Goal: Transaction & Acquisition: Download file/media

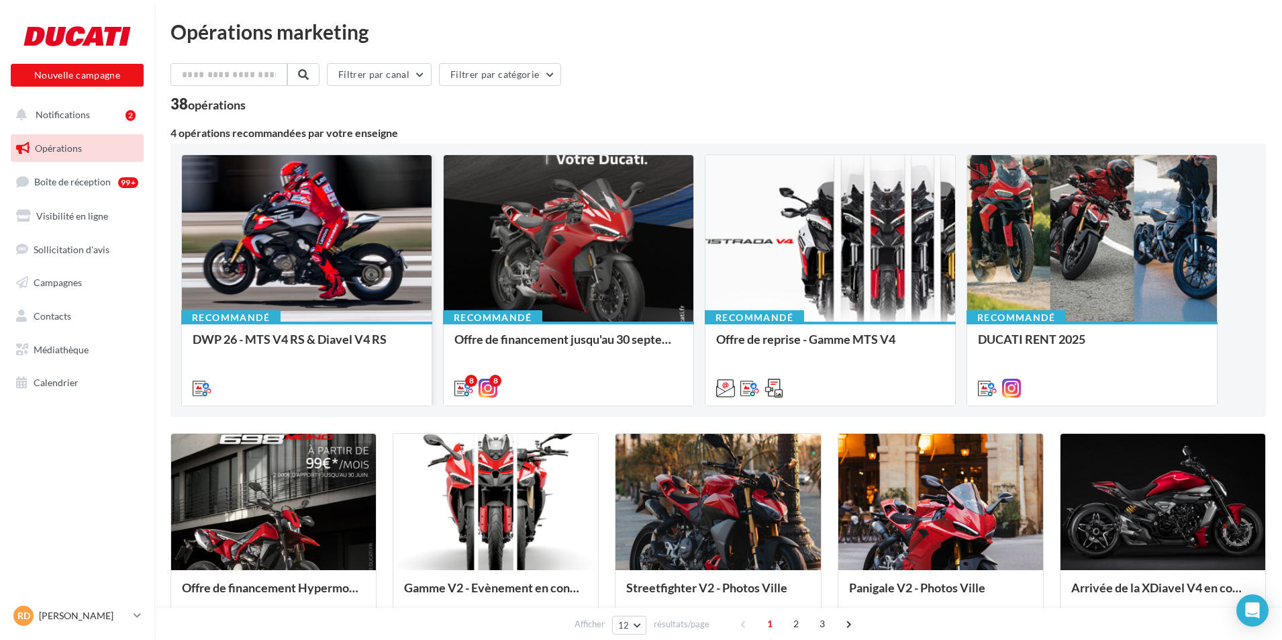
click at [387, 265] on div at bounding box center [307, 239] width 250 height 168
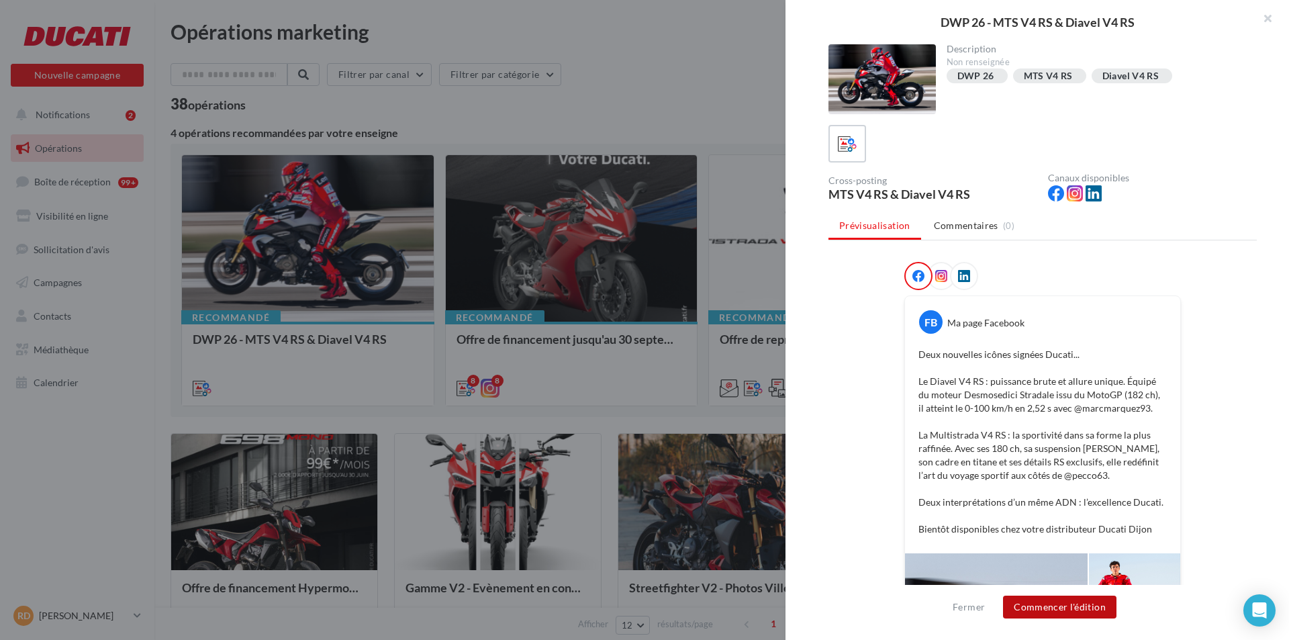
click at [1075, 599] on button "Commencer l'édition" at bounding box center [1059, 607] width 113 height 23
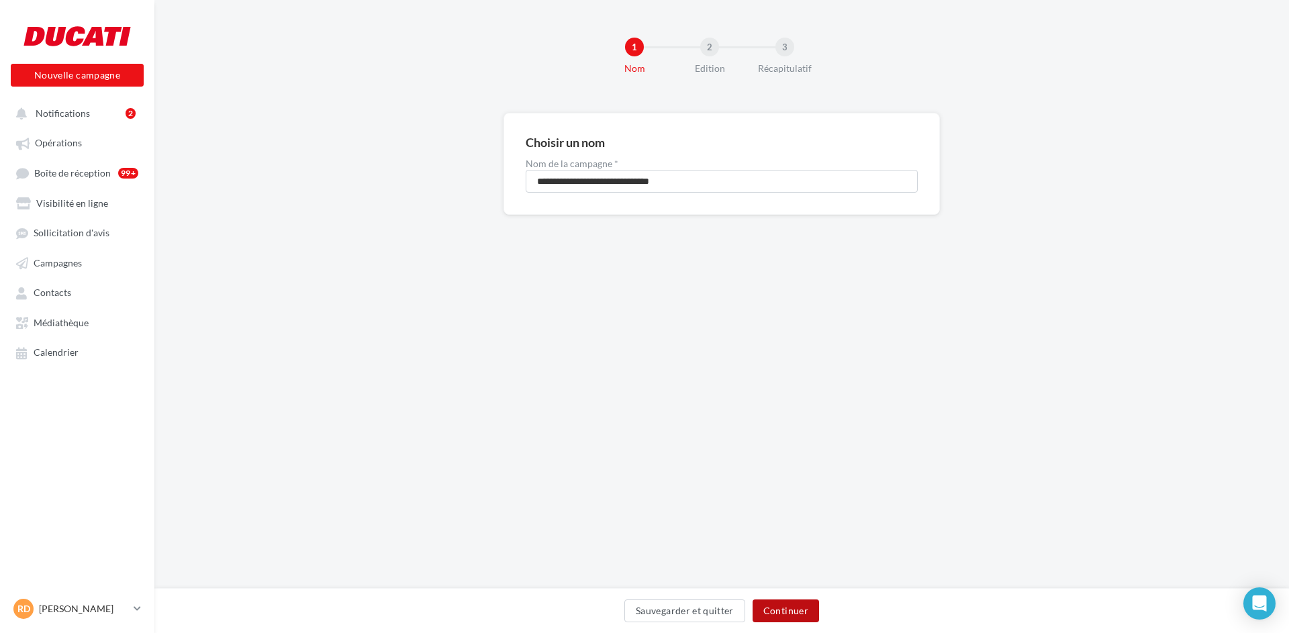
click at [810, 617] on button "Continuer" at bounding box center [786, 611] width 66 height 23
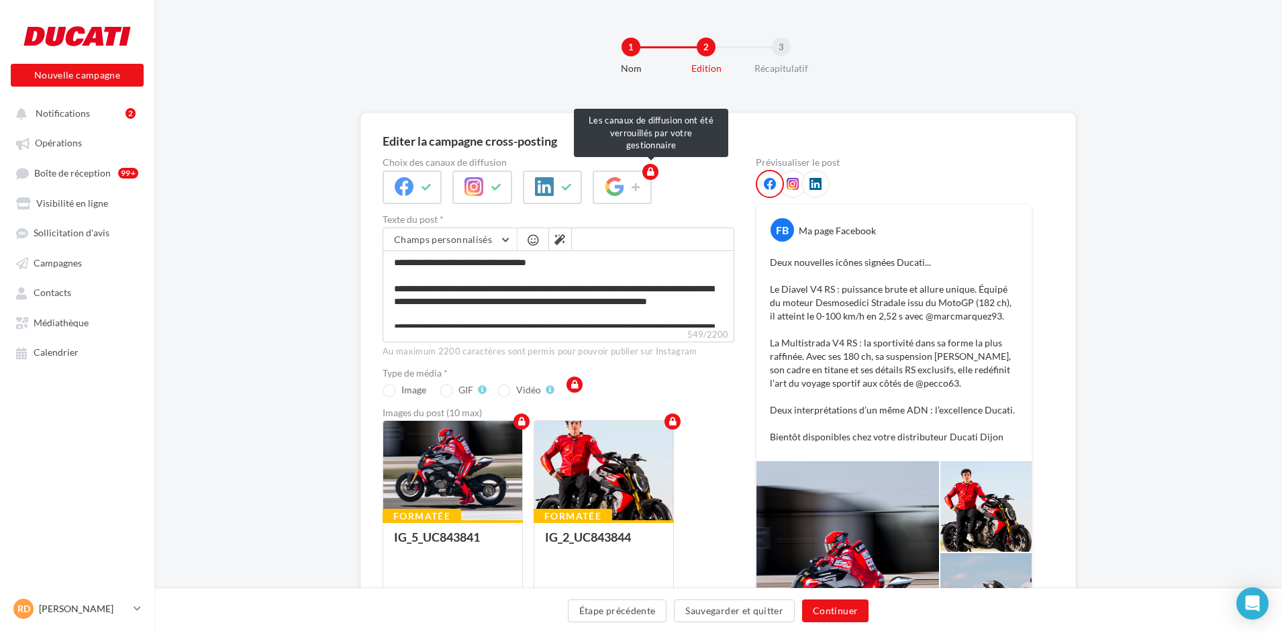
click at [551, 191] on span at bounding box center [552, 188] width 59 height 34
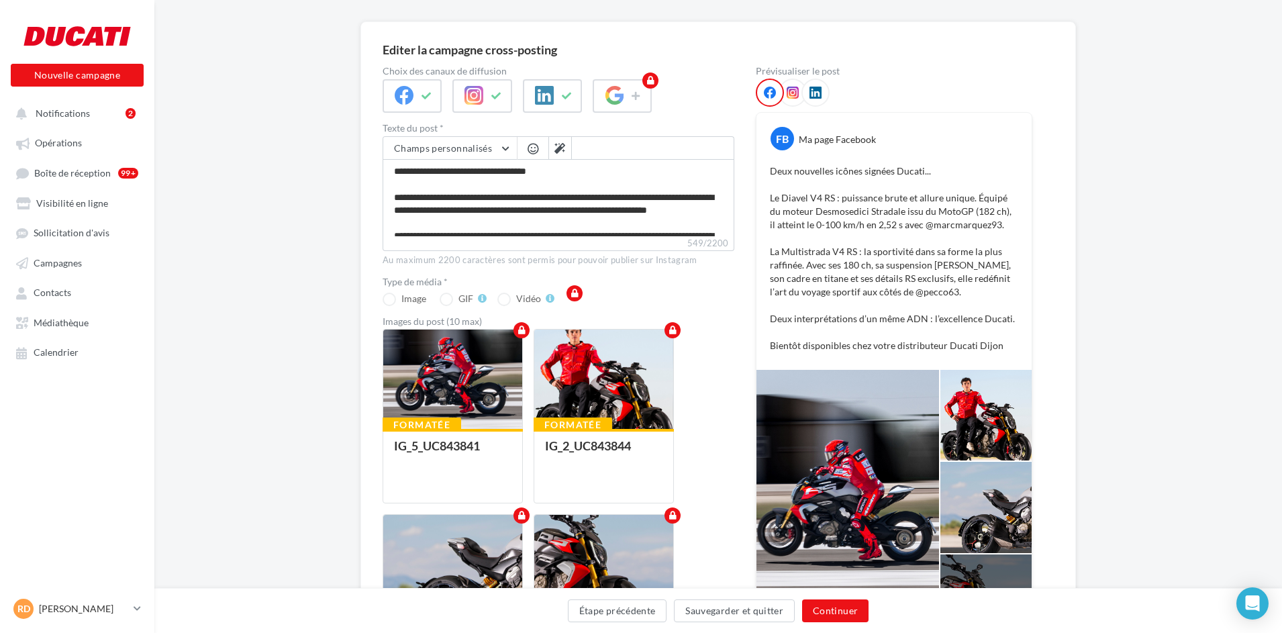
scroll to position [134, 0]
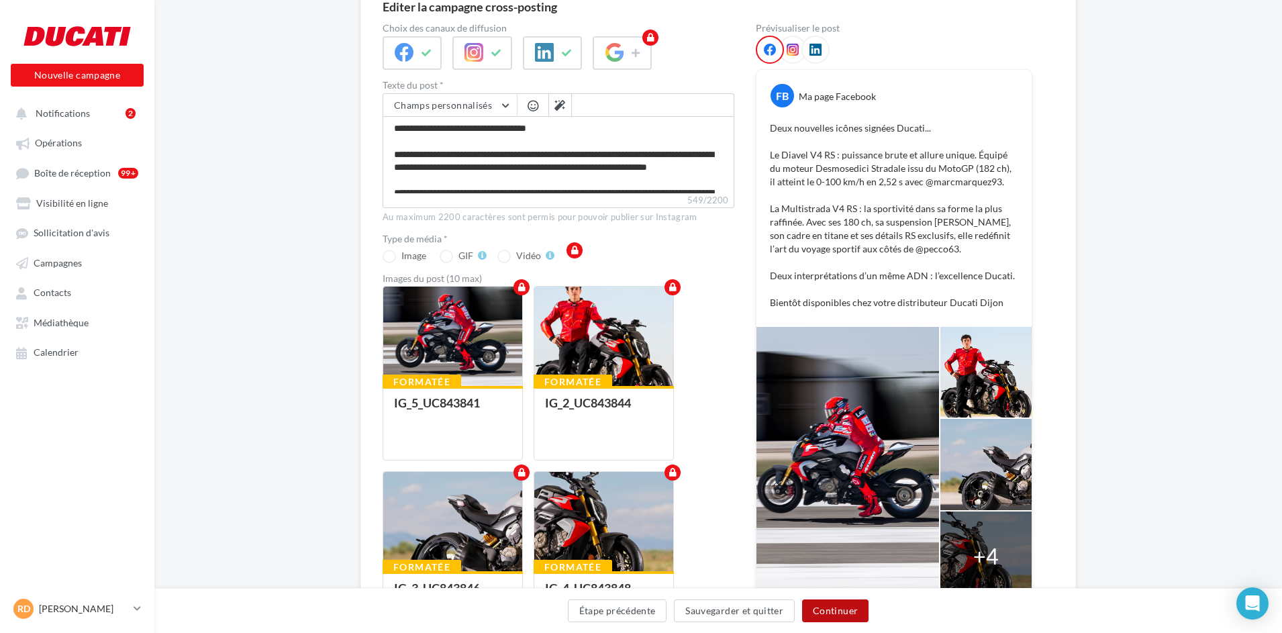
click at [851, 618] on button "Continuer" at bounding box center [835, 611] width 66 height 23
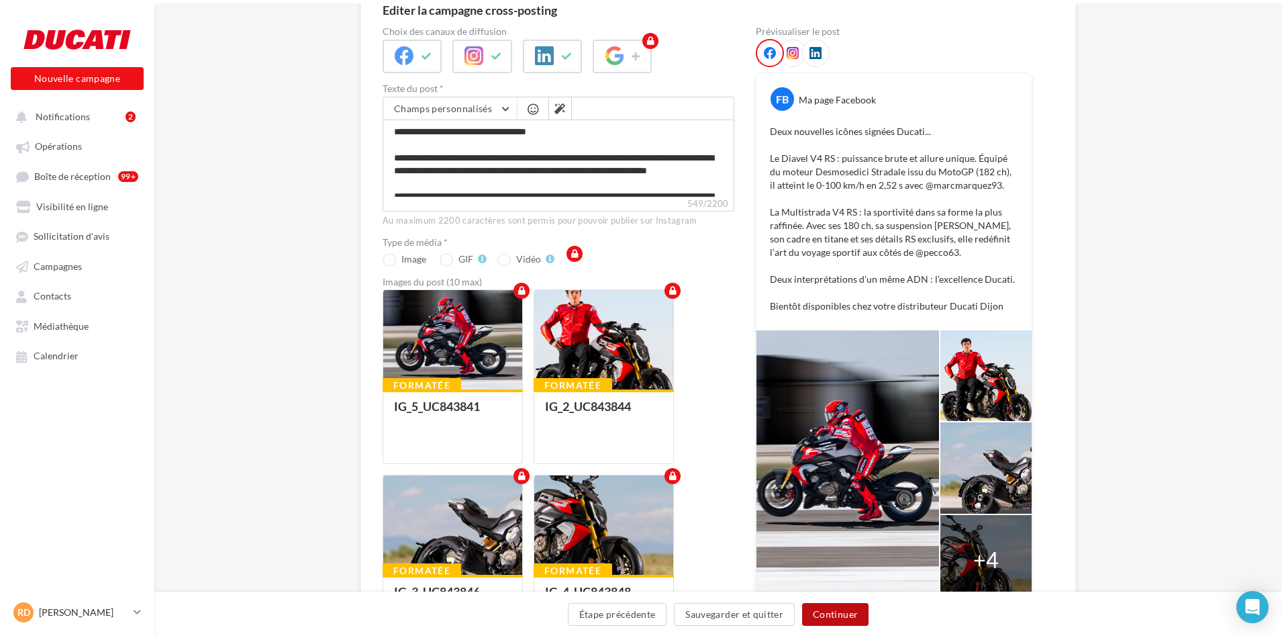
scroll to position [0, 0]
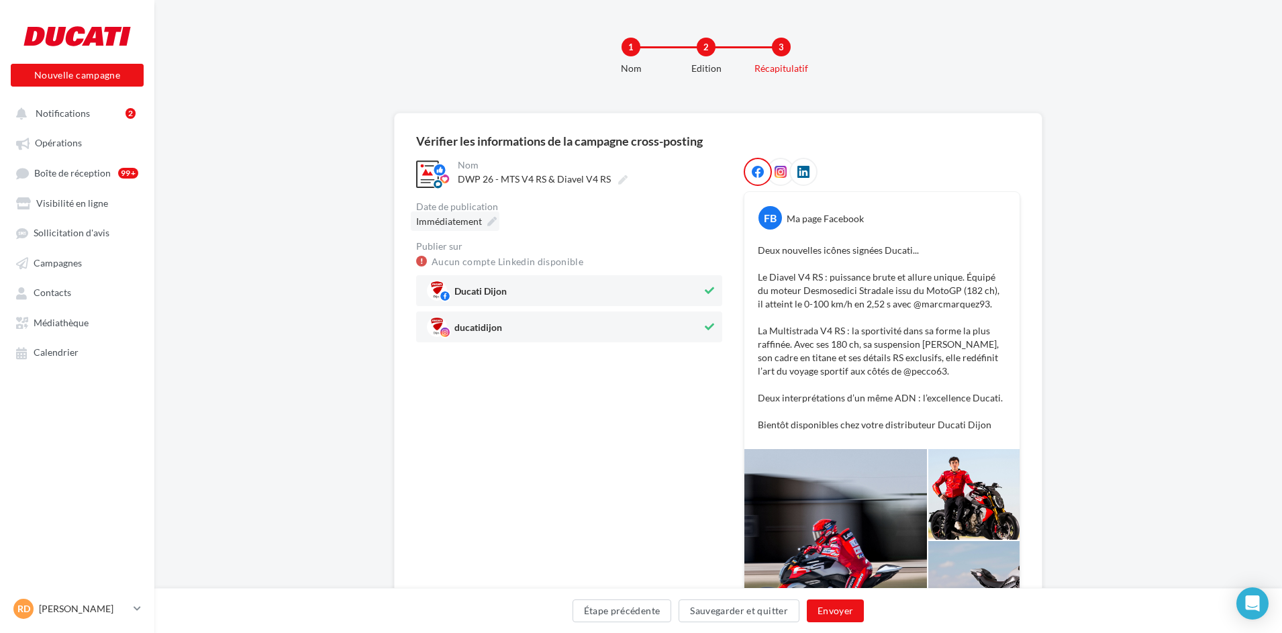
click at [489, 222] on icon at bounding box center [491, 221] width 9 height 9
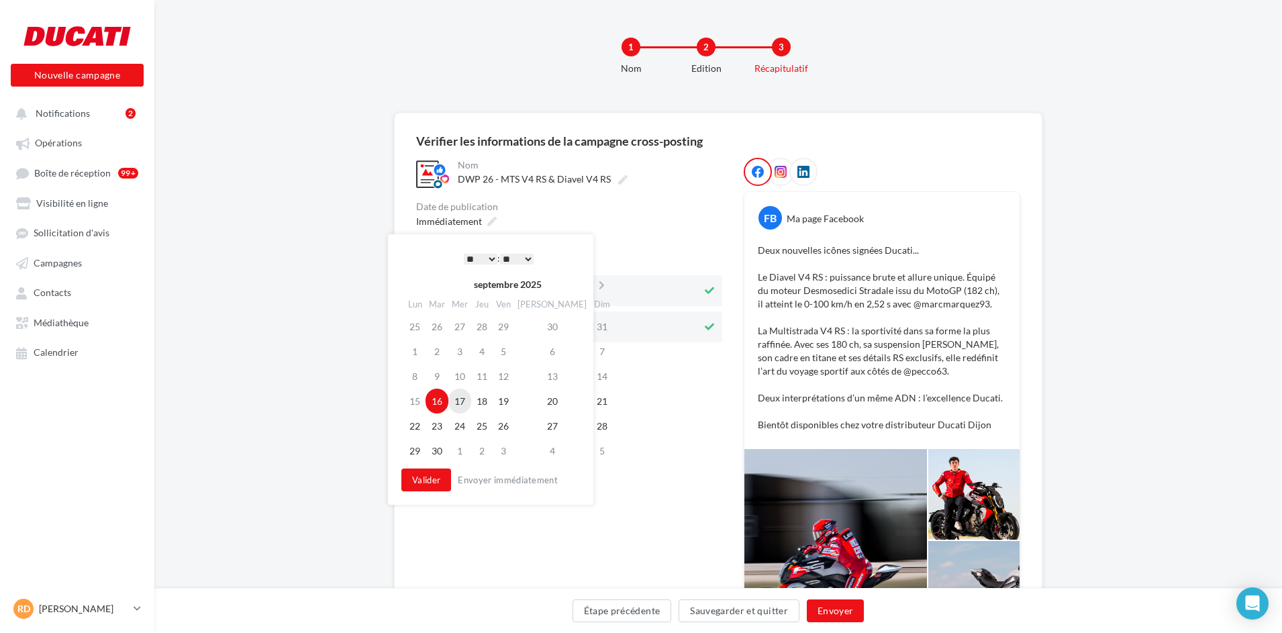
click at [463, 408] on td "17" at bounding box center [460, 401] width 23 height 25
click at [488, 257] on select "* * * * * * * * * * ** ** ** ** ** ** ** ** ** ** ** ** ** **" at bounding box center [481, 259] width 34 height 11
click at [437, 483] on button "Valider" at bounding box center [427, 480] width 50 height 23
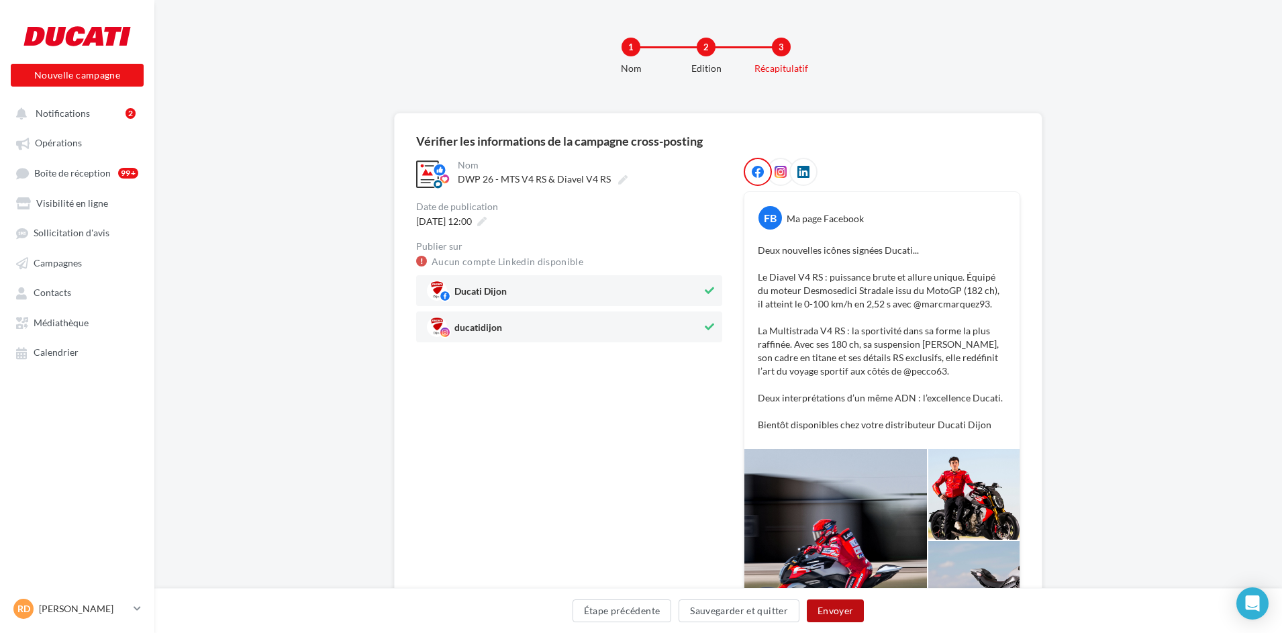
click at [853, 616] on button "Envoyer" at bounding box center [835, 611] width 57 height 23
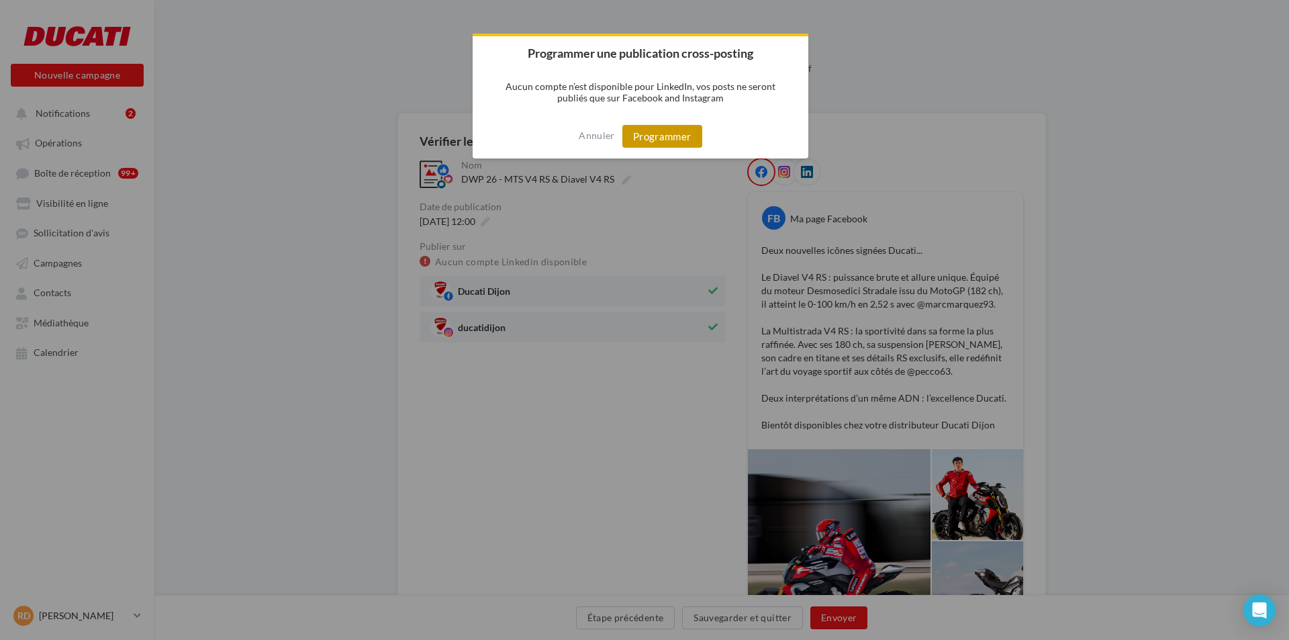
click at [678, 128] on button "Programmer" at bounding box center [662, 136] width 80 height 23
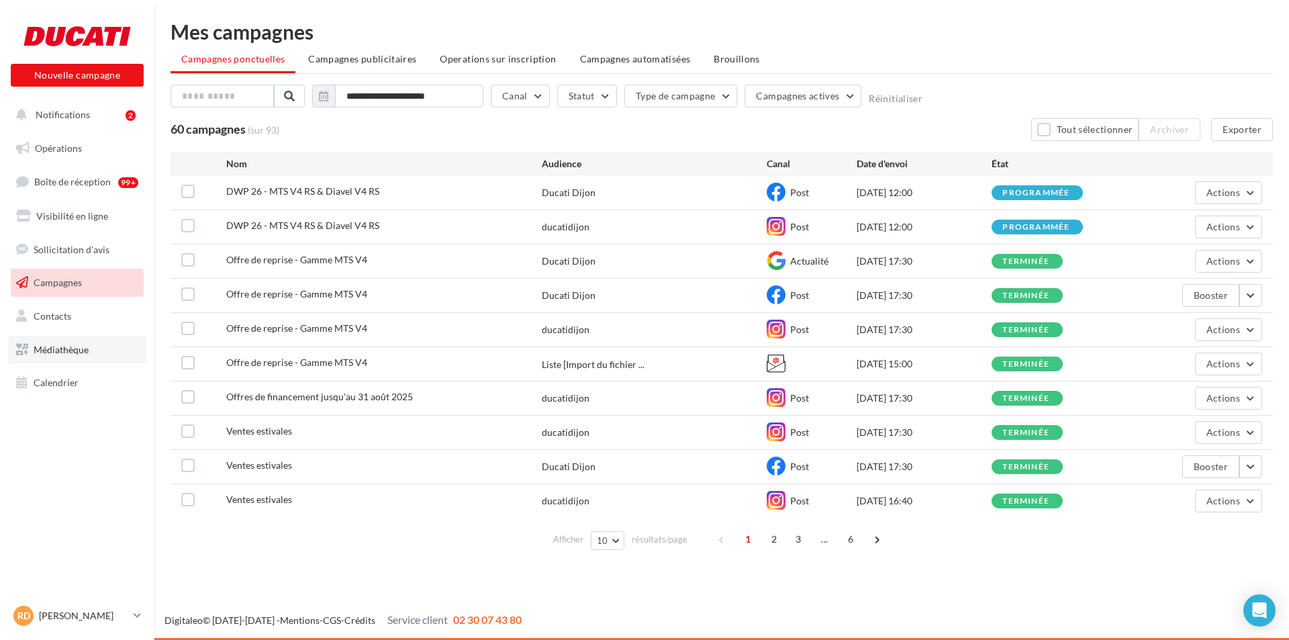
click at [88, 348] on span "Médiathèque" at bounding box center [61, 349] width 55 height 11
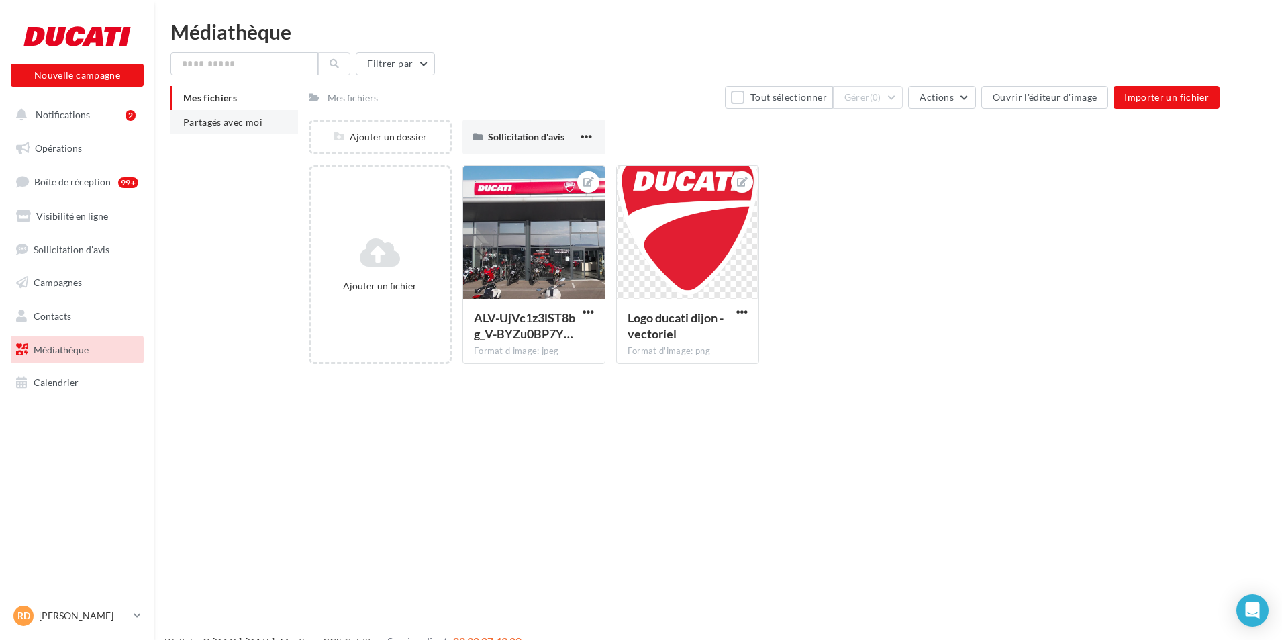
click at [267, 124] on li "Partagés avec moi" at bounding box center [235, 122] width 128 height 24
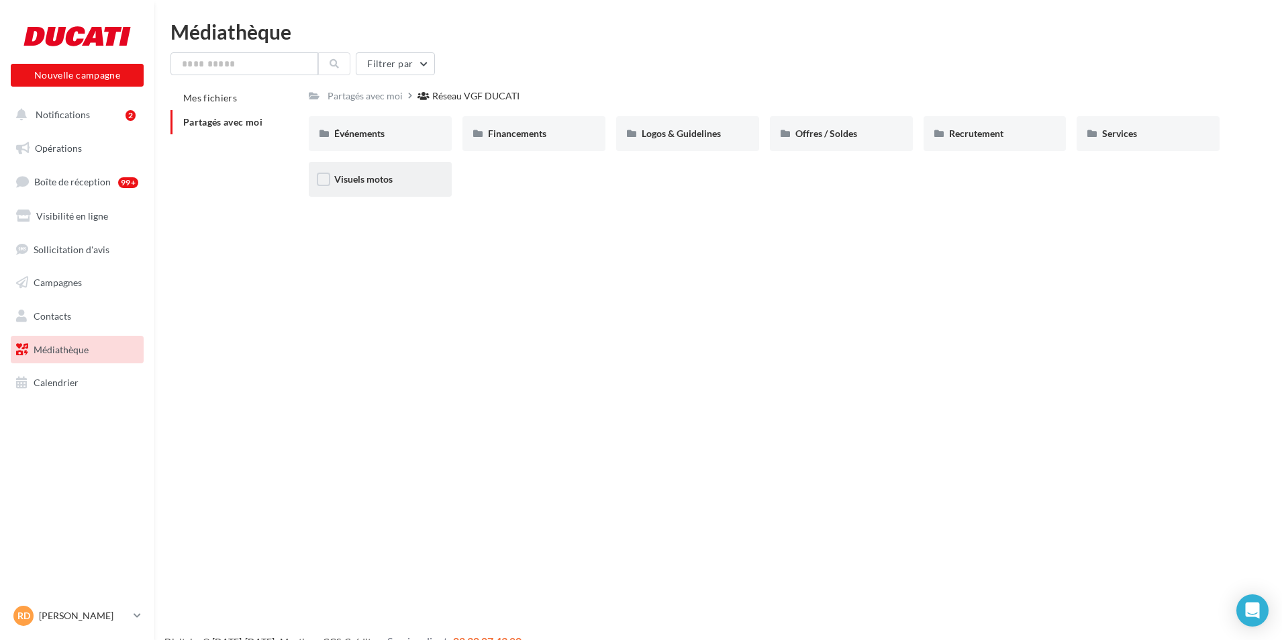
click at [397, 181] on div "Visuels motos" at bounding box center [380, 179] width 92 height 13
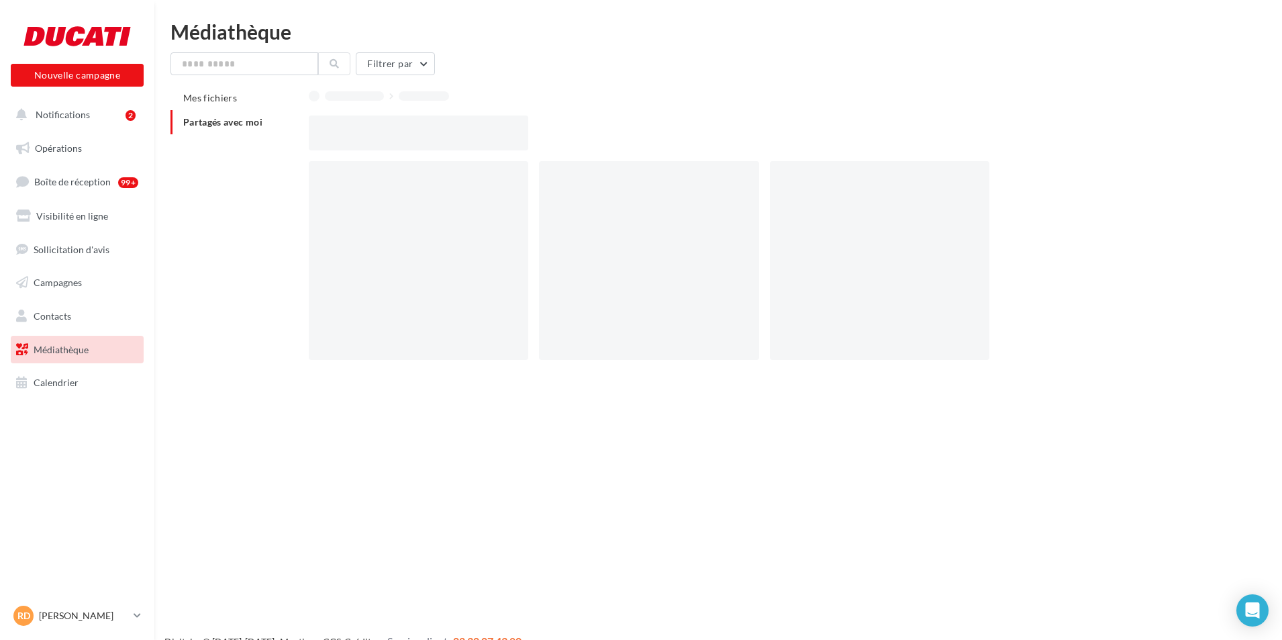
click at [397, 181] on div at bounding box center [419, 260] width 220 height 199
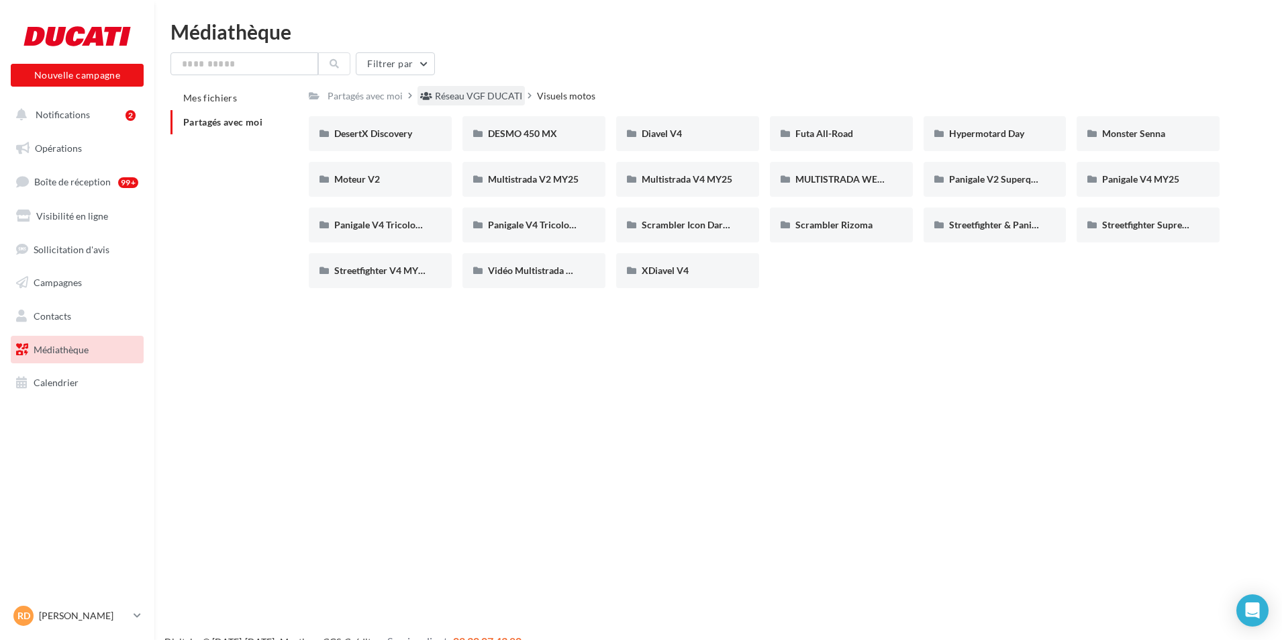
click at [488, 100] on div "Réseau VGF DUCATI" at bounding box center [478, 95] width 87 height 13
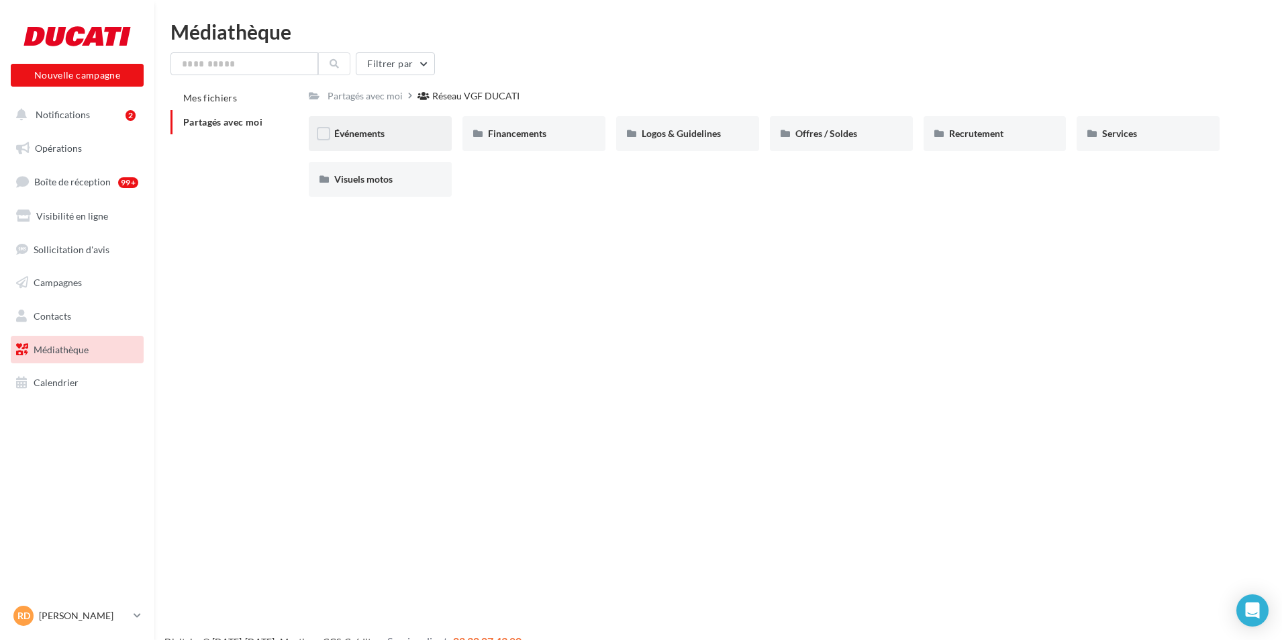
click at [415, 141] on div "Événements" at bounding box center [380, 133] width 143 height 35
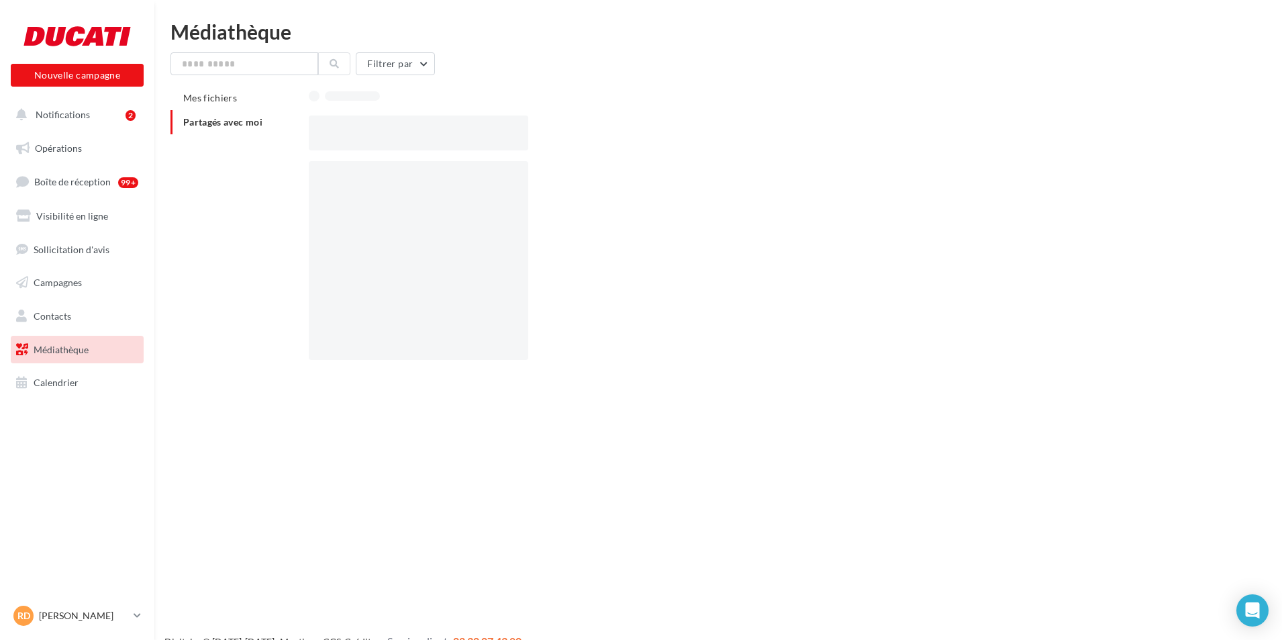
click at [415, 141] on div at bounding box center [419, 132] width 220 height 35
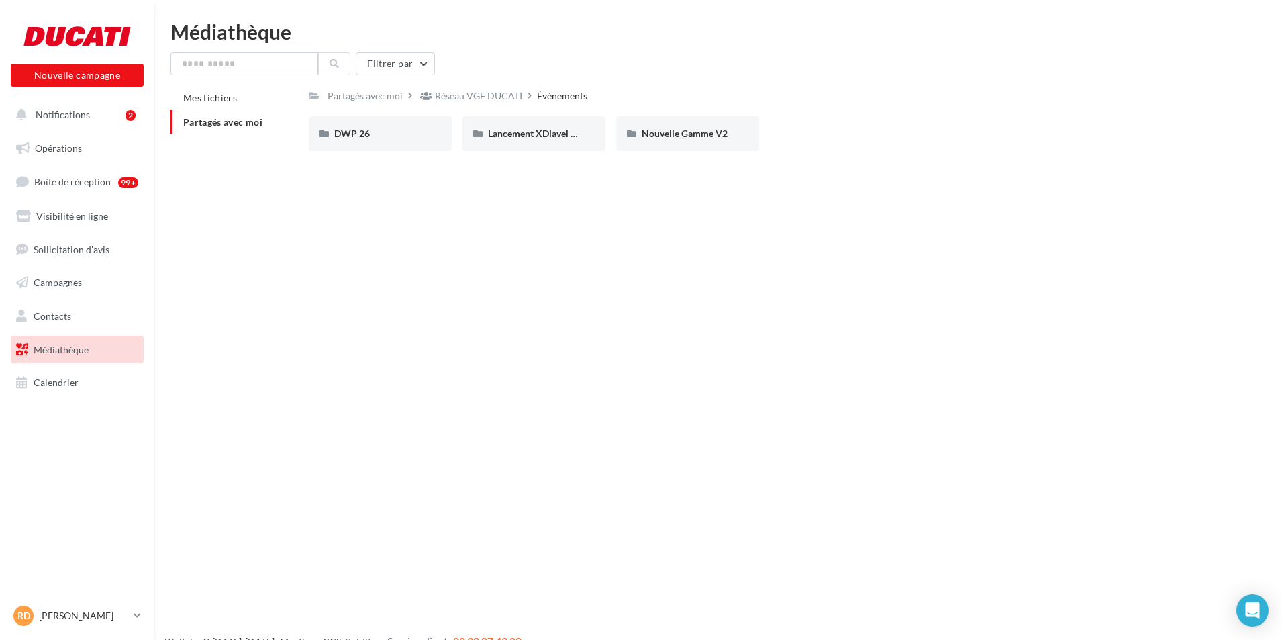
click at [415, 141] on div "DWP 26" at bounding box center [380, 133] width 143 height 35
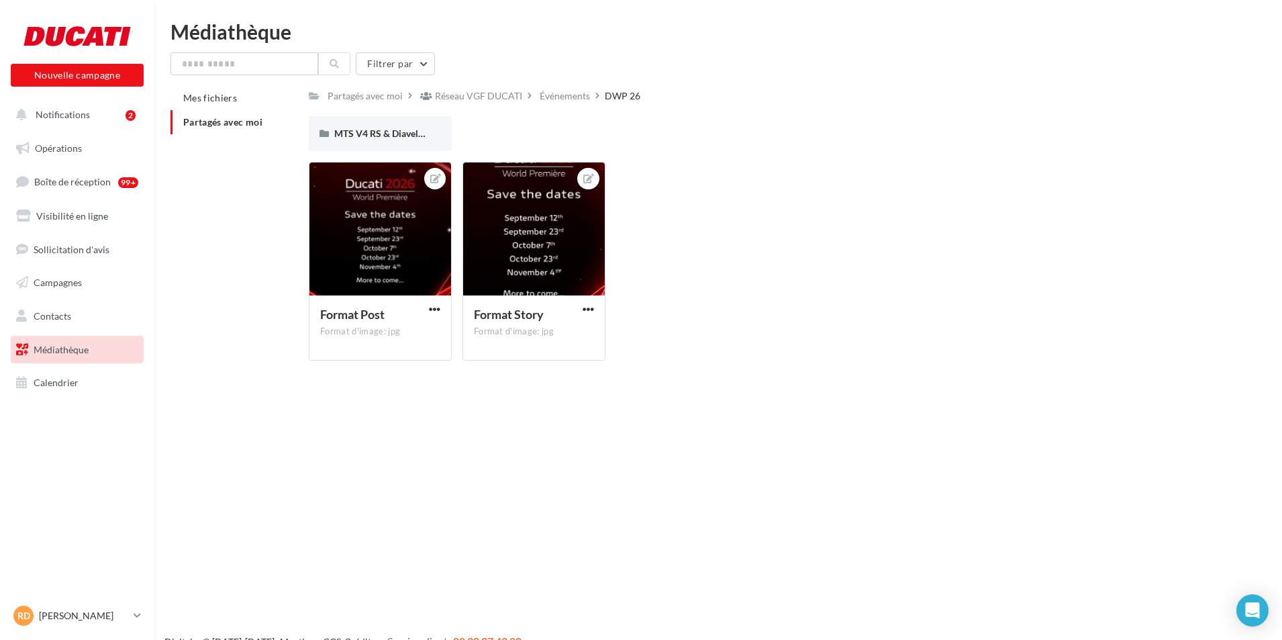
click at [415, 141] on div "MTS V4 RS & Diavel V4 RS" at bounding box center [380, 133] width 143 height 35
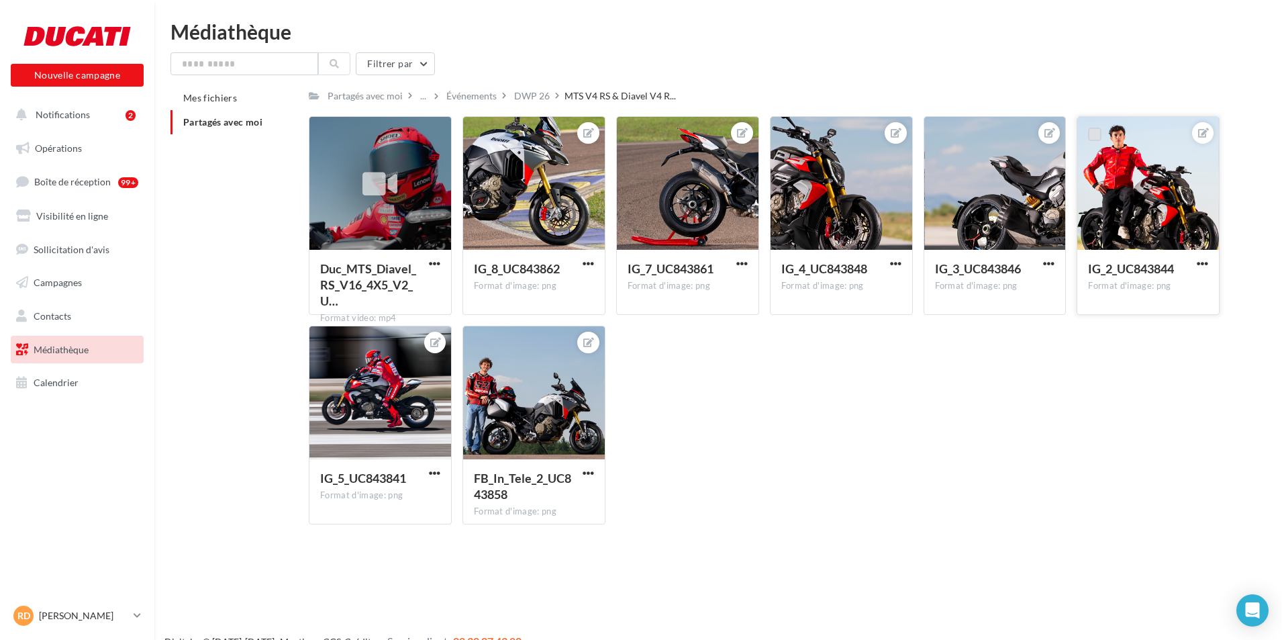
click at [1094, 134] on label at bounding box center [1094, 134] width 13 height 13
click at [1198, 267] on span "button" at bounding box center [1202, 263] width 11 height 11
click at [1156, 336] on button "Télécharger" at bounding box center [1141, 325] width 142 height 35
